Goal: Communication & Community: Share content

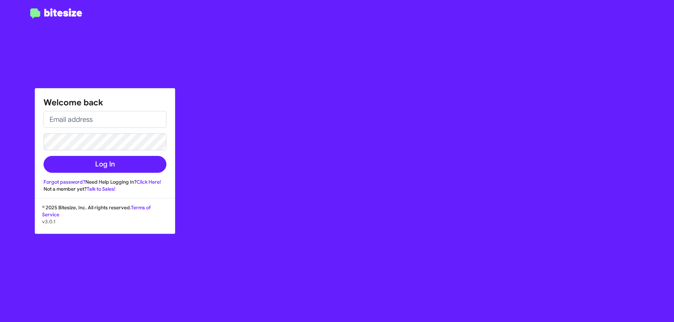
click at [101, 128] on form "Log In" at bounding box center [105, 142] width 123 height 62
click at [84, 117] on input "email" at bounding box center [105, 119] width 123 height 17
type input "[EMAIL_ADDRESS][DOMAIN_NAME]"
click at [44, 156] on button "Log In" at bounding box center [105, 164] width 123 height 17
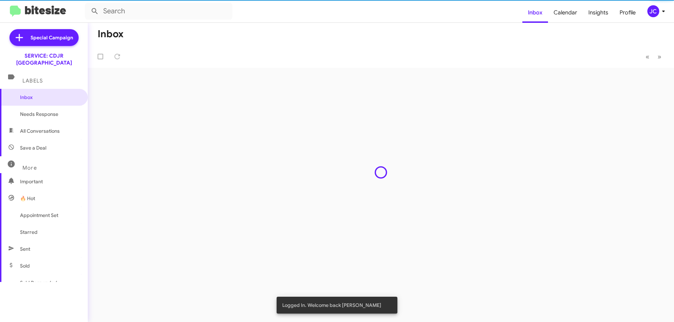
click at [130, 168] on div "Inbox « Previous » Next" at bounding box center [381, 172] width 587 height 299
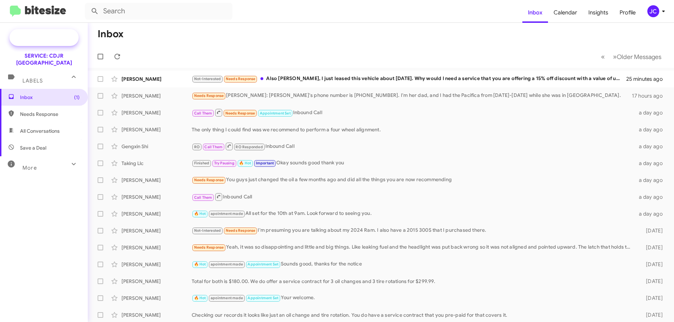
click at [27, 37] on mat-icon at bounding box center [20, 37] width 14 height 15
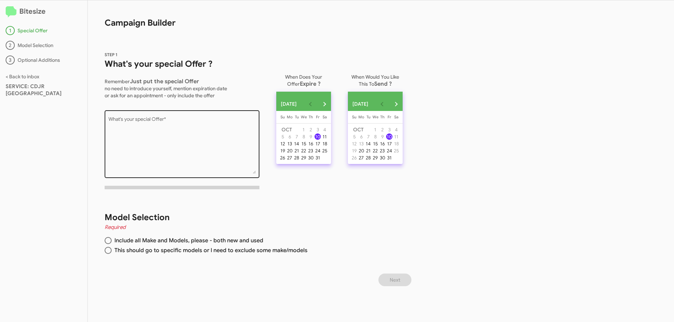
click at [201, 129] on textarea "What's your special Offer *" at bounding box center [183, 145] width 148 height 57
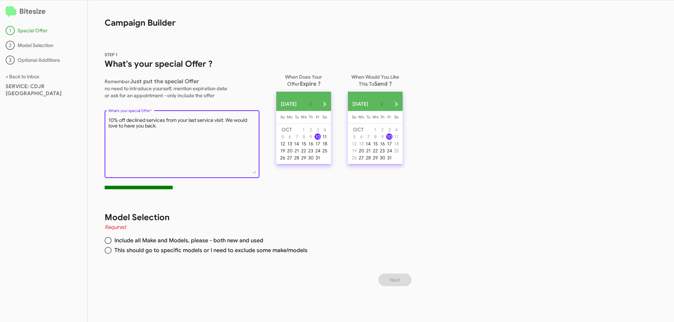
type textarea "10% off declined services from your last service visit. We would love to have y…"
click at [110, 238] on span at bounding box center [108, 240] width 7 height 7
click at [110, 238] on input "Include all Make and Models, please - both new and used" at bounding box center [108, 240] width 7 height 7
radio input "true"
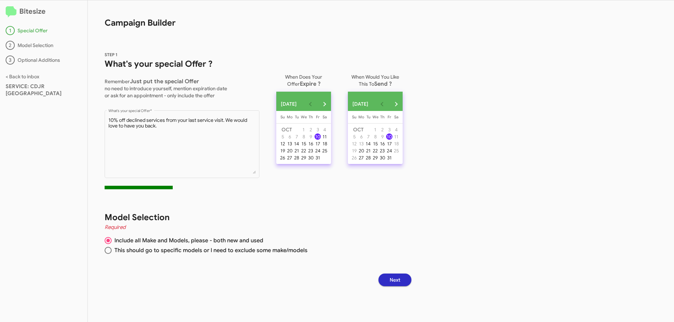
click at [404, 279] on button "Next" at bounding box center [395, 280] width 33 height 13
click at [321, 154] on div "24" at bounding box center [318, 151] width 6 height 6
click at [400, 277] on span "Next" at bounding box center [395, 280] width 11 height 13
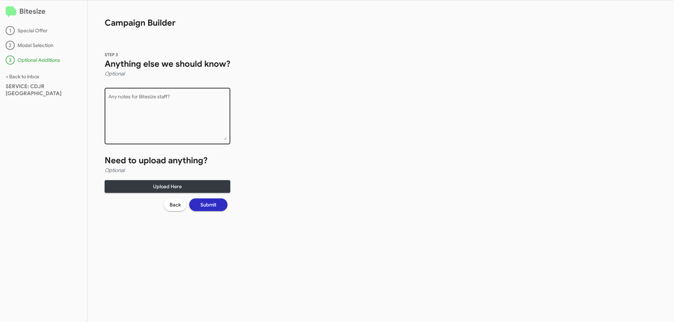
click at [123, 97] on textarea "Any notes for Bitesize staff?" at bounding box center [168, 117] width 118 height 46
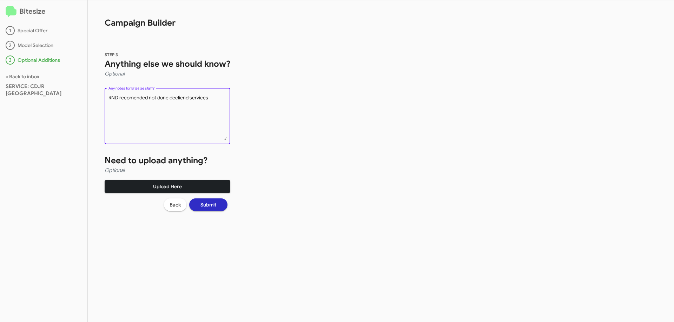
type textarea "RND recomended not done decliend services"
click at [164, 188] on span "Upload Here" at bounding box center [167, 186] width 115 height 13
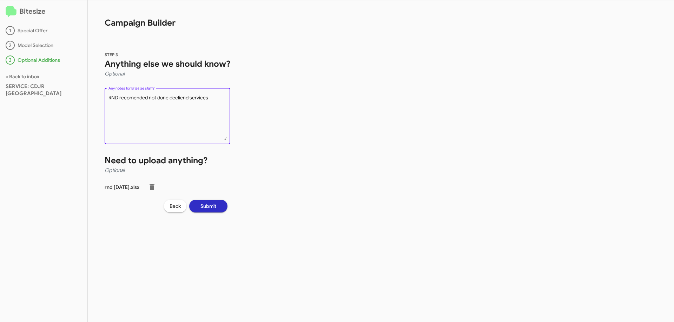
click at [216, 103] on textarea "Any notes for Bitesize staff?" at bounding box center [168, 117] width 118 height 46
click at [211, 206] on span "Submit" at bounding box center [209, 206] width 16 height 13
